Goal: Task Accomplishment & Management: Manage account settings

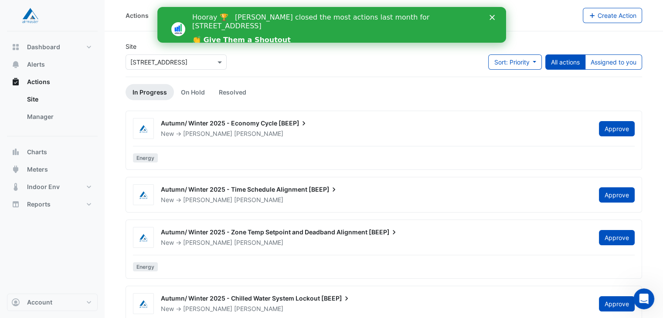
click at [490, 19] on polygon "Close" at bounding box center [491, 17] width 5 height 5
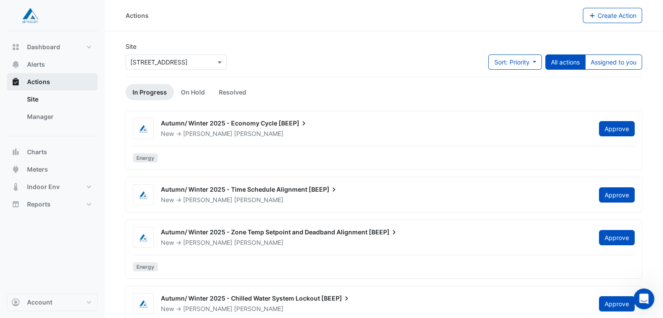
click at [55, 85] on button "Actions" at bounding box center [52, 81] width 91 height 17
click at [37, 102] on link "Site" at bounding box center [59, 99] width 78 height 17
click at [43, 78] on span "Actions" at bounding box center [38, 82] width 23 height 9
click at [47, 63] on button "Alerts" at bounding box center [52, 64] width 91 height 17
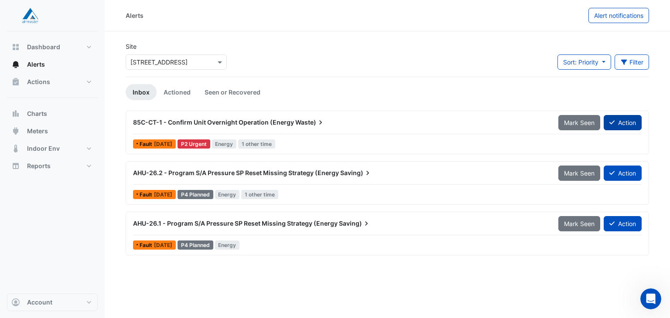
click at [622, 121] on button "Action" at bounding box center [623, 122] width 38 height 15
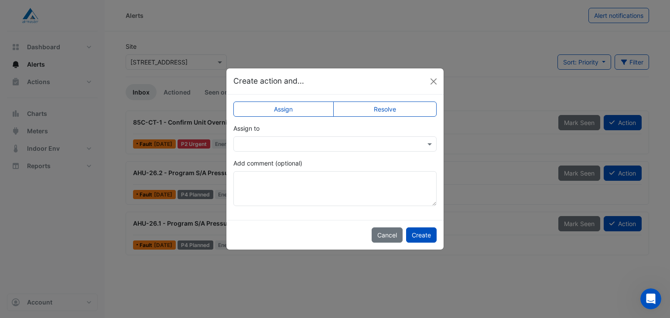
click at [305, 117] on div "Assign Resolve Assign to Add comment (optional)" at bounding box center [334, 158] width 217 height 126
click at [305, 112] on label "Assign" at bounding box center [283, 109] width 100 height 15
click at [294, 111] on label "Assign" at bounding box center [283, 109] width 100 height 15
click at [284, 108] on label "Assign" at bounding box center [283, 109] width 100 height 15
click at [428, 144] on span at bounding box center [430, 144] width 11 height 9
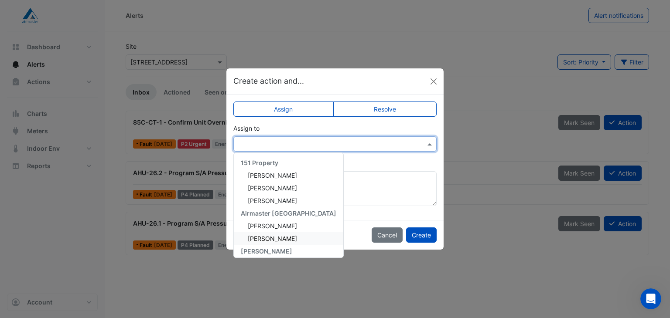
click at [257, 235] on span "[PERSON_NAME]" at bounding box center [272, 238] width 49 height 7
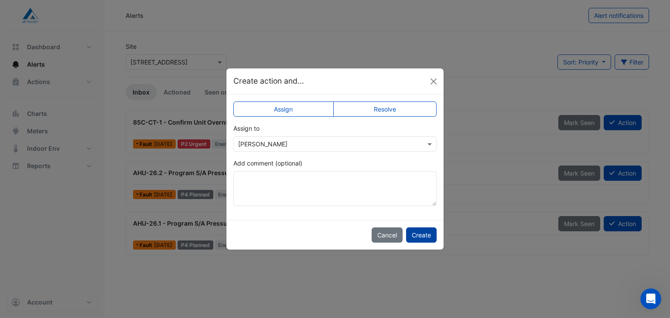
click at [421, 236] on button "Create" at bounding box center [421, 235] width 31 height 15
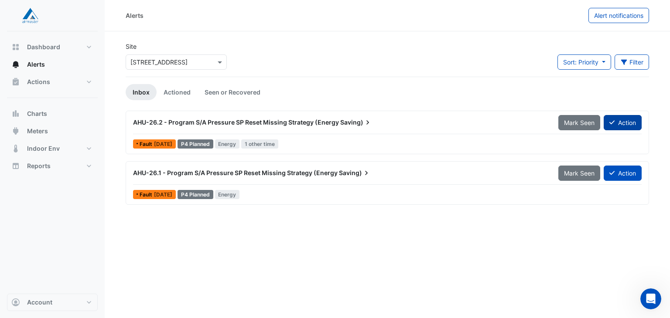
click at [622, 123] on button "Action" at bounding box center [623, 122] width 38 height 15
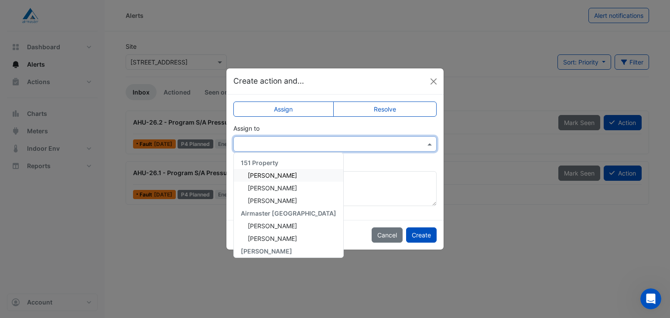
click at [428, 143] on span at bounding box center [430, 144] width 11 height 9
click at [267, 239] on span "[PERSON_NAME]" at bounding box center [272, 238] width 49 height 7
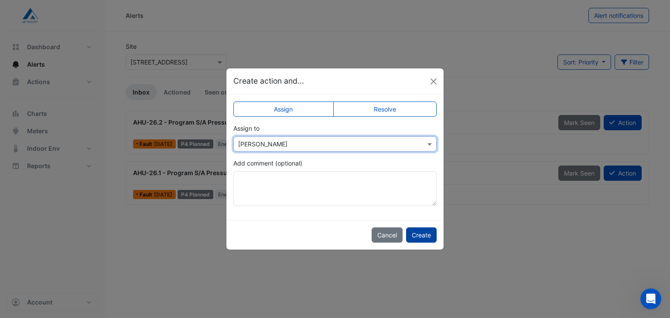
click at [423, 234] on button "Create" at bounding box center [421, 235] width 31 height 15
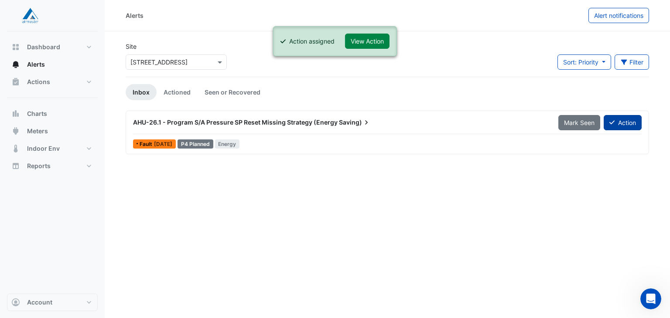
click at [635, 115] on button "Action" at bounding box center [623, 122] width 38 height 15
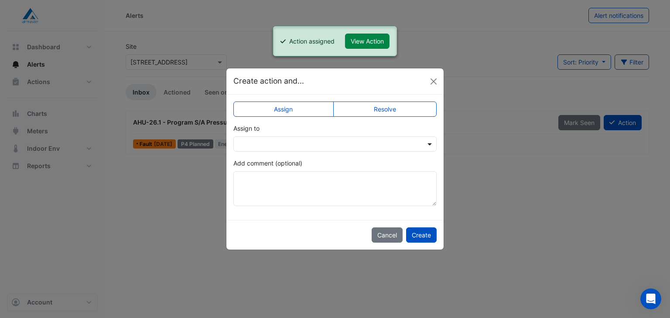
click at [430, 140] on span at bounding box center [430, 144] width 11 height 9
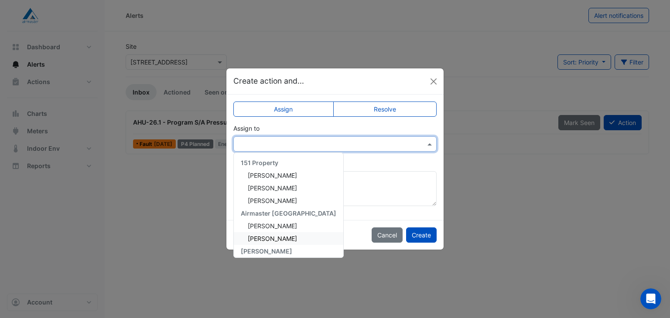
click at [254, 235] on span "[PERSON_NAME]" at bounding box center [272, 238] width 49 height 7
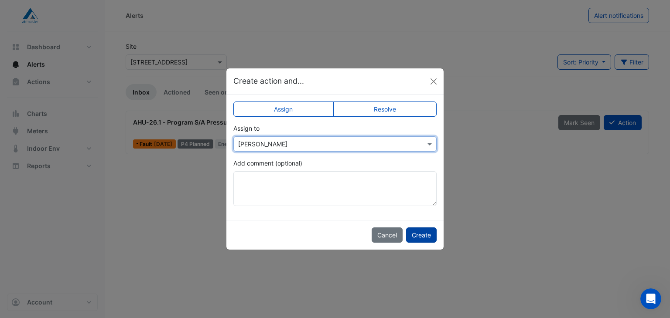
click at [424, 236] on button "Create" at bounding box center [421, 235] width 31 height 15
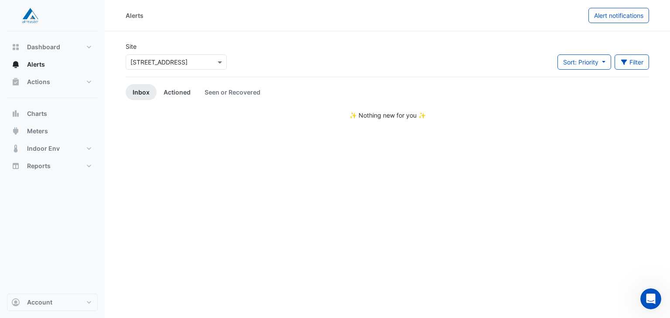
click at [169, 89] on link "Actioned" at bounding box center [177, 92] width 41 height 16
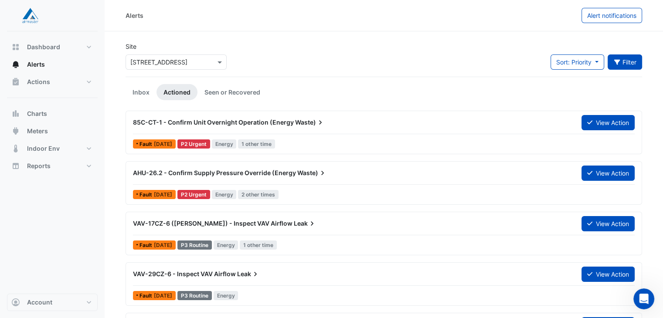
click at [633, 63] on button "Filter" at bounding box center [625, 62] width 35 height 15
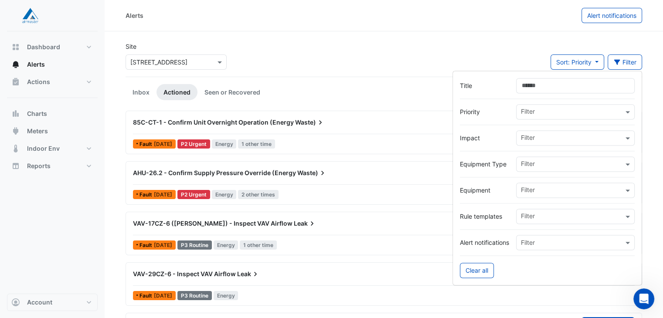
click at [457, 44] on div "Site Select a Site × [STREET_ADDRESS] Sort: Priority Priority Updated Filter" at bounding box center [383, 59] width 527 height 35
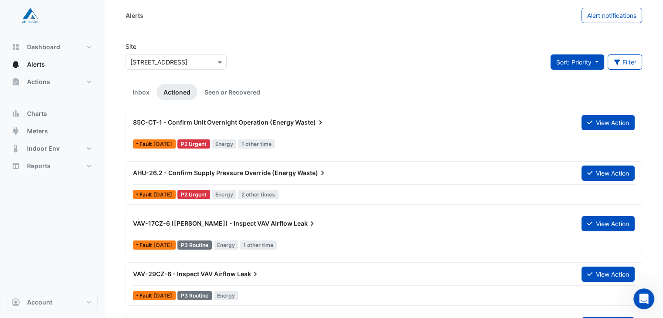
click at [593, 66] on button "Sort: Priority" at bounding box center [578, 62] width 54 height 15
click at [493, 59] on div "Site Select a Site × [STREET_ADDRESS] Sort: Priority Filter Title Priority Filt…" at bounding box center [383, 59] width 527 height 35
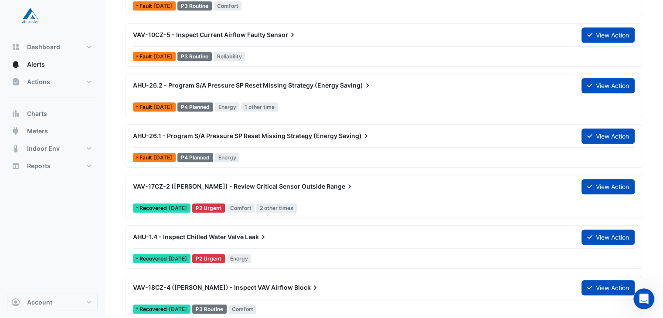
scroll to position [445, 0]
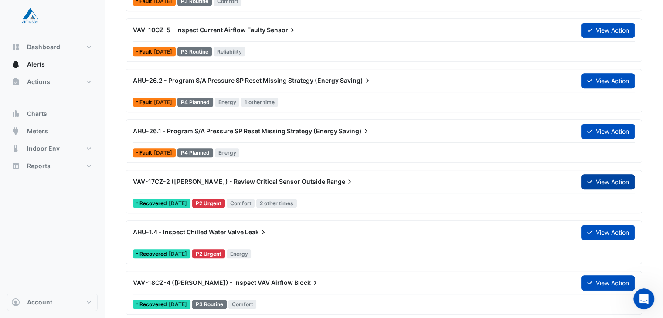
click at [599, 177] on button "View Action" at bounding box center [608, 181] width 53 height 15
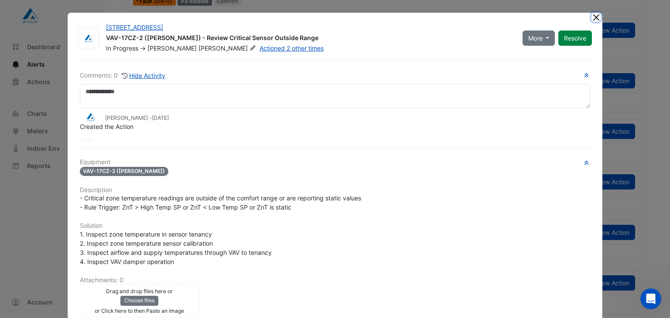
click at [591, 20] on button "Close" at bounding box center [595, 17] width 9 height 9
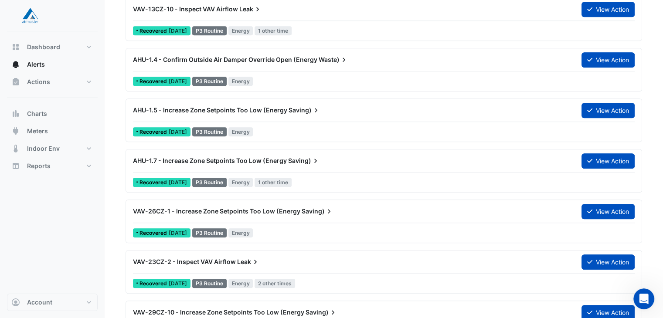
scroll to position [883, 0]
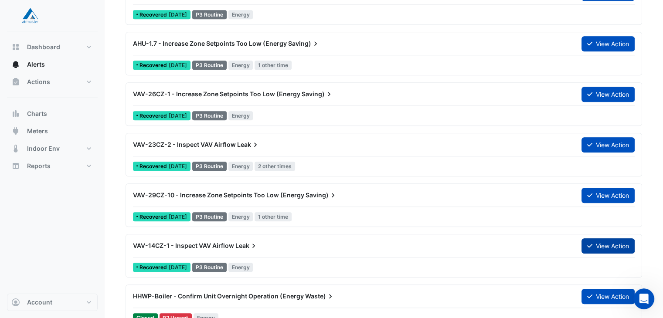
click at [605, 246] on button "View Action" at bounding box center [608, 246] width 53 height 15
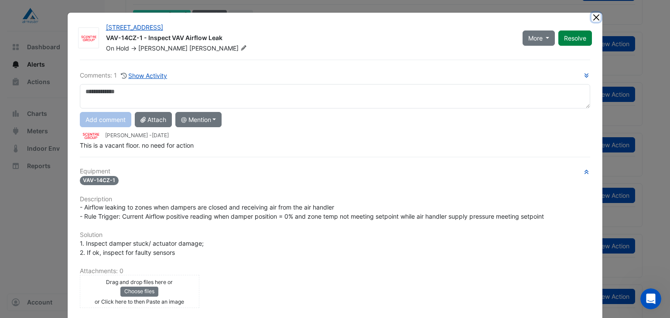
click at [591, 18] on button "Close" at bounding box center [595, 17] width 9 height 9
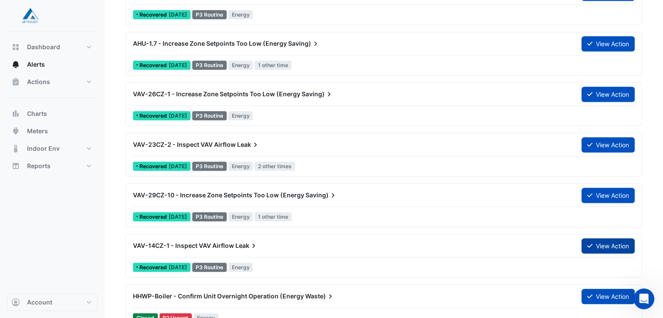
click at [619, 246] on button "View Action" at bounding box center [608, 246] width 53 height 15
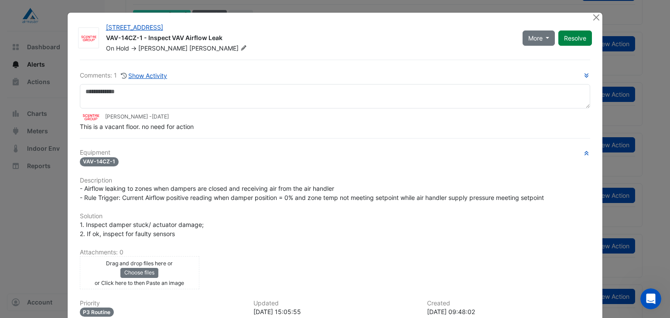
drag, startPoint x: 619, startPoint y: 246, endPoint x: 406, endPoint y: 211, distance: 216.6
click at [406, 211] on ngb-modal-window "[STREET_ADDRESS] VAV-14CZ-1 - Inspect VAV Airflow Leak On Hold -> [PERSON_NAME]…" at bounding box center [335, 159] width 670 height 318
click at [592, 20] on button "Close" at bounding box center [595, 17] width 9 height 9
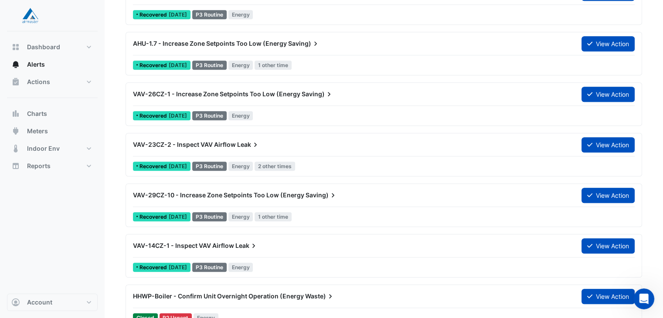
click at [160, 215] on span "Recovered" at bounding box center [154, 217] width 29 height 5
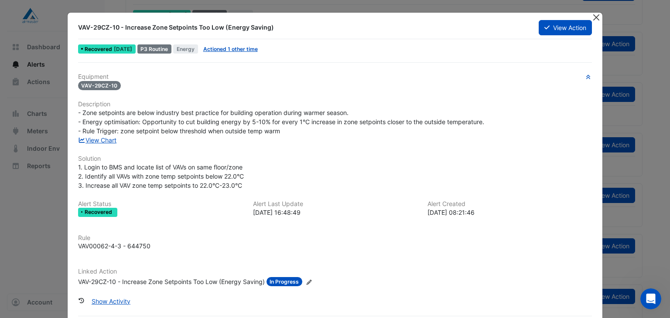
click at [594, 20] on button "Close" at bounding box center [595, 17] width 9 height 9
